Goal: Information Seeking & Learning: Learn about a topic

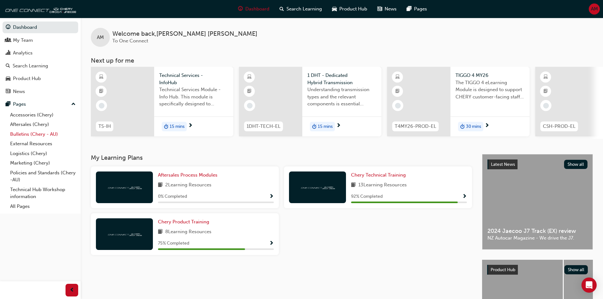
click at [47, 132] on link "Bulletins (Chery - AU)" at bounding box center [43, 134] width 71 height 10
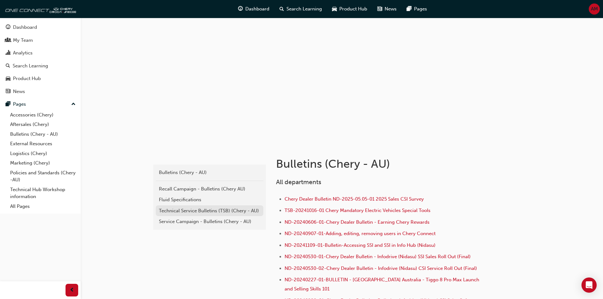
click at [199, 211] on div "Technical Service Bulletins (TSB) (Chery - AU)" at bounding box center [209, 210] width 101 height 7
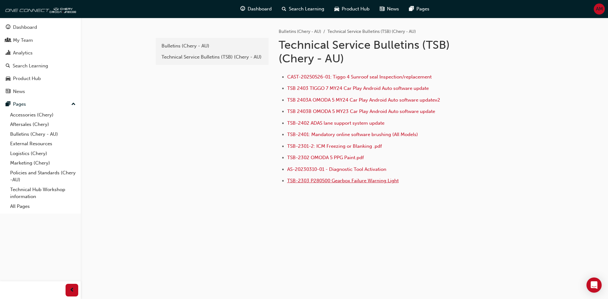
click at [324, 181] on span "TSB-2303 P280500 Gearbox Failure Warning Light" at bounding box center [342, 181] width 111 height 6
